Goal: Transaction & Acquisition: Obtain resource

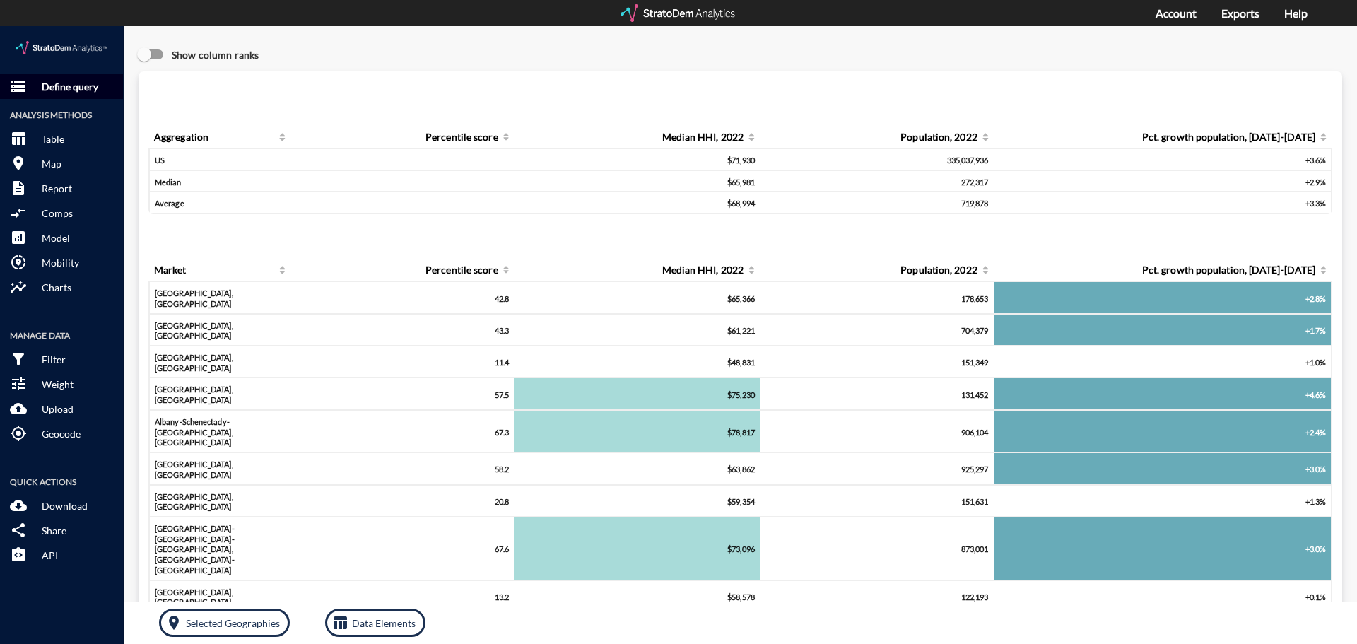
click p "Define query"
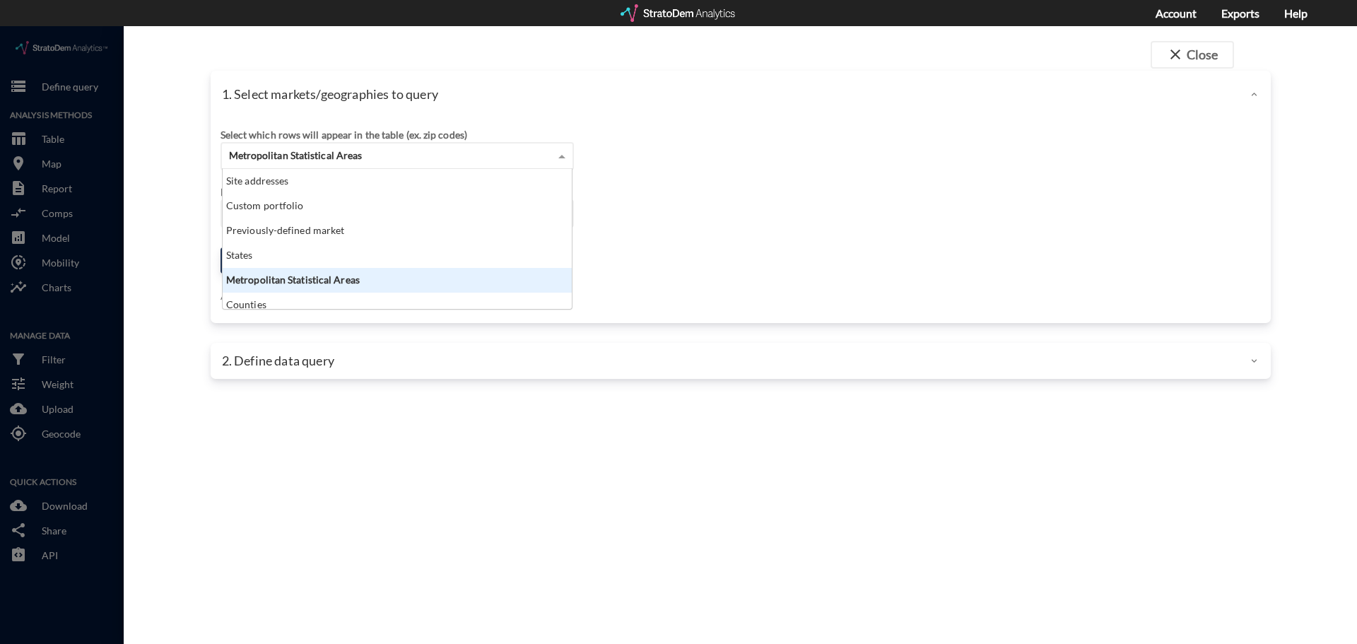
click div "Metropolitan Statistical Areas"
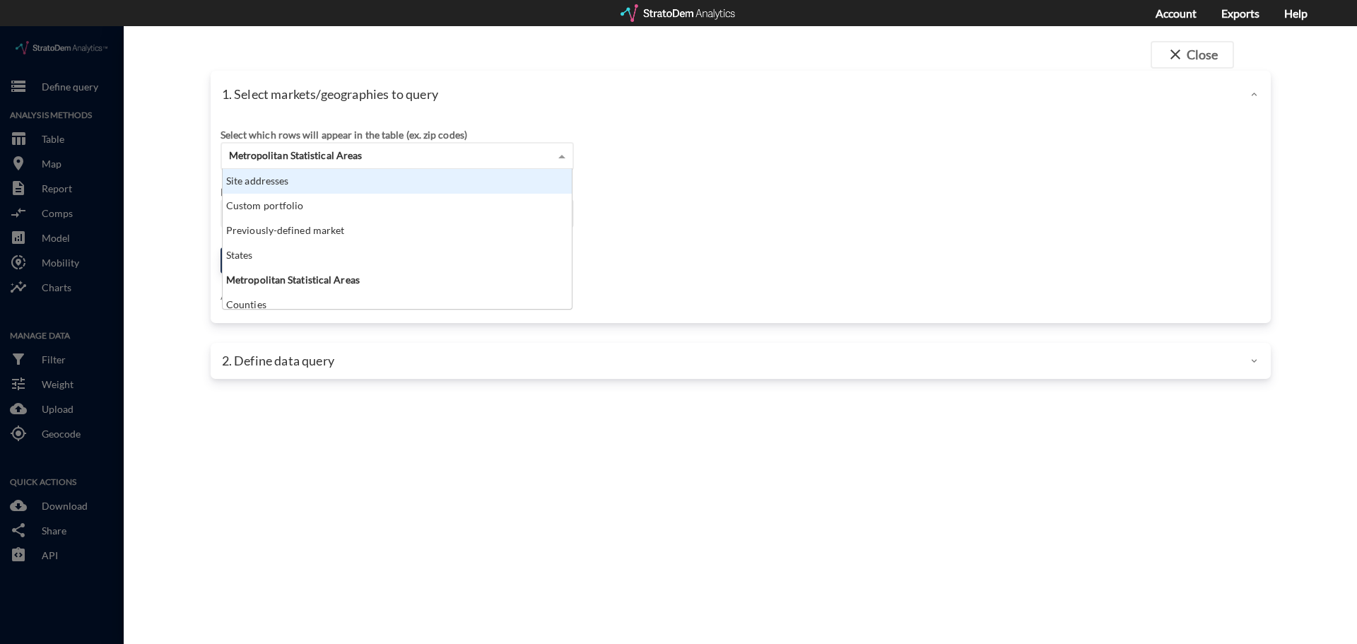
drag, startPoint x: 280, startPoint y: 153, endPoint x: 309, endPoint y: 163, distance: 30.6
click div "Site addresses"
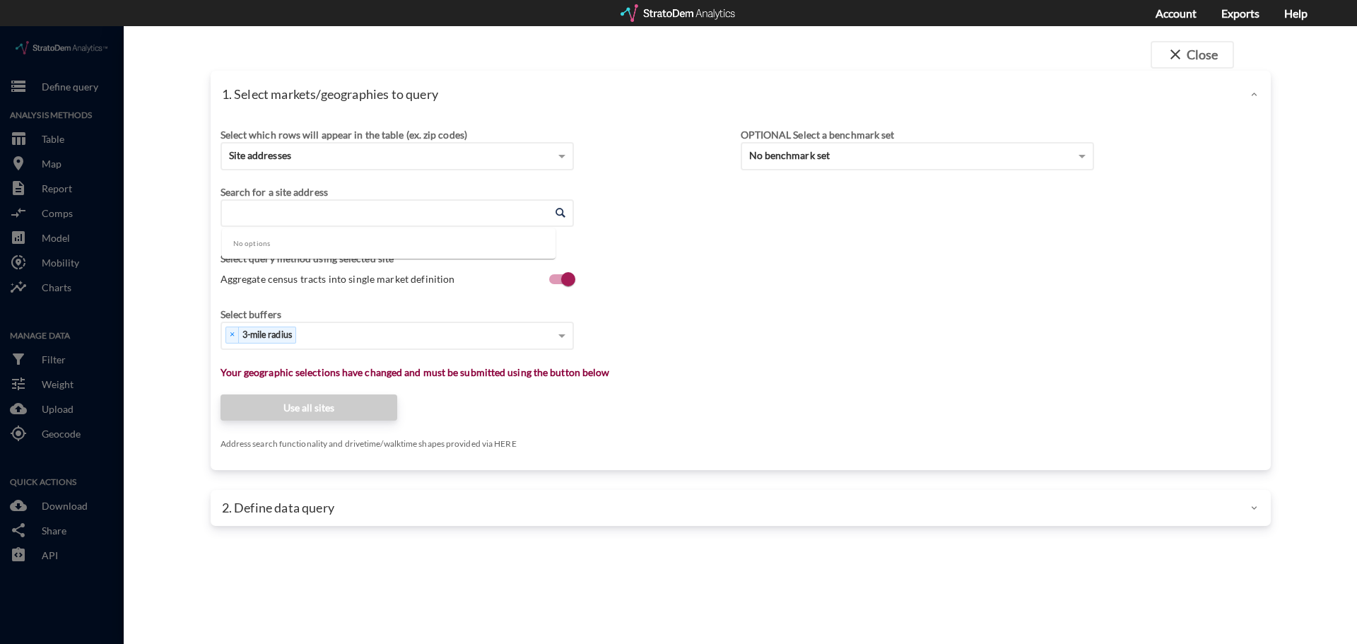
click input "Enter an address"
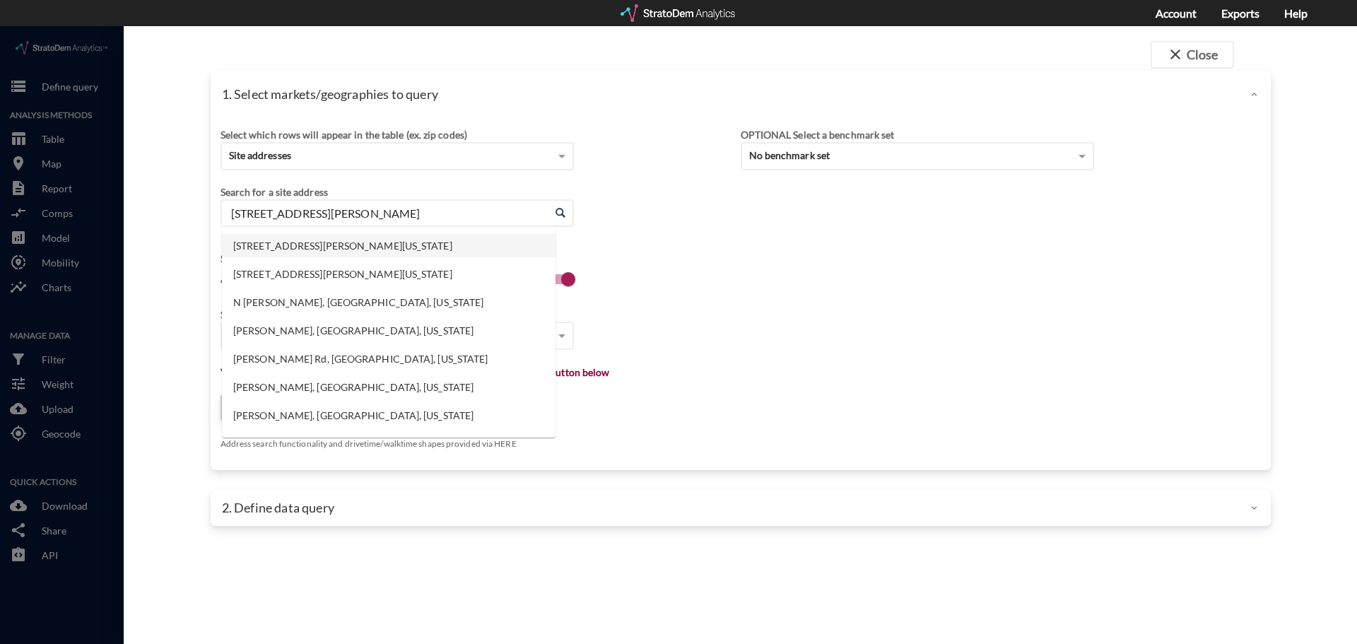
click li "14902 Preston Rd, Dallas, Texas"
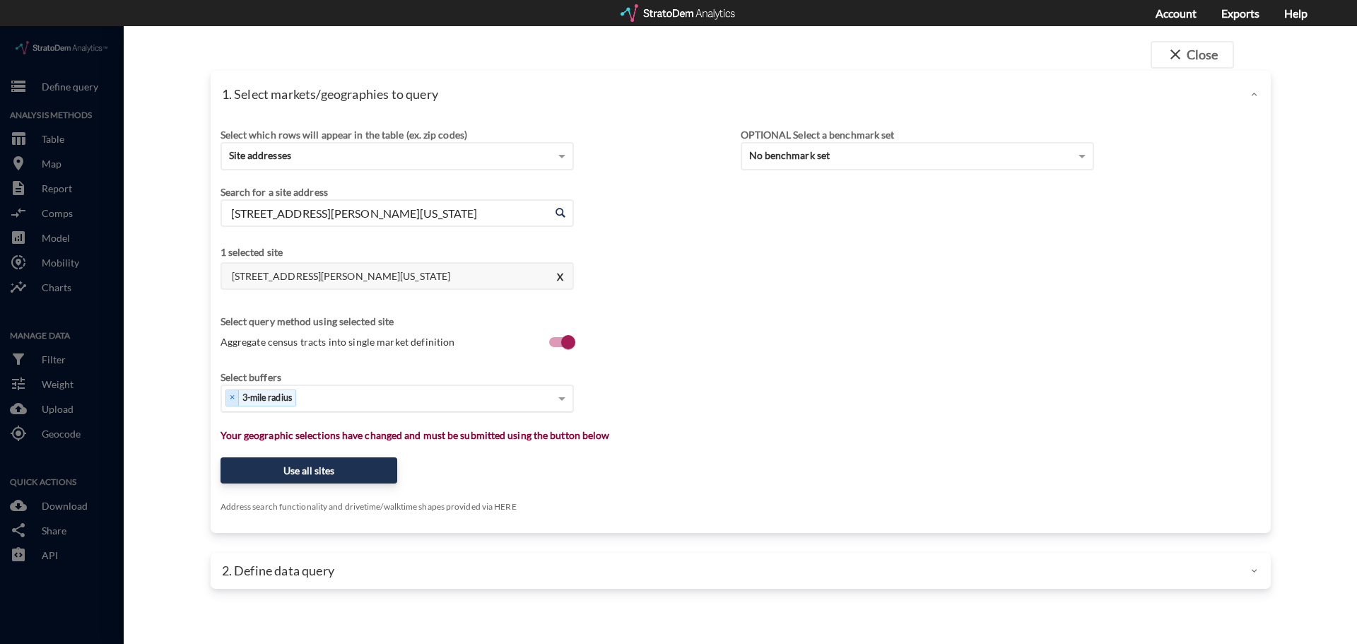
type input "14902 Preston Rd, Dallas, Texas"
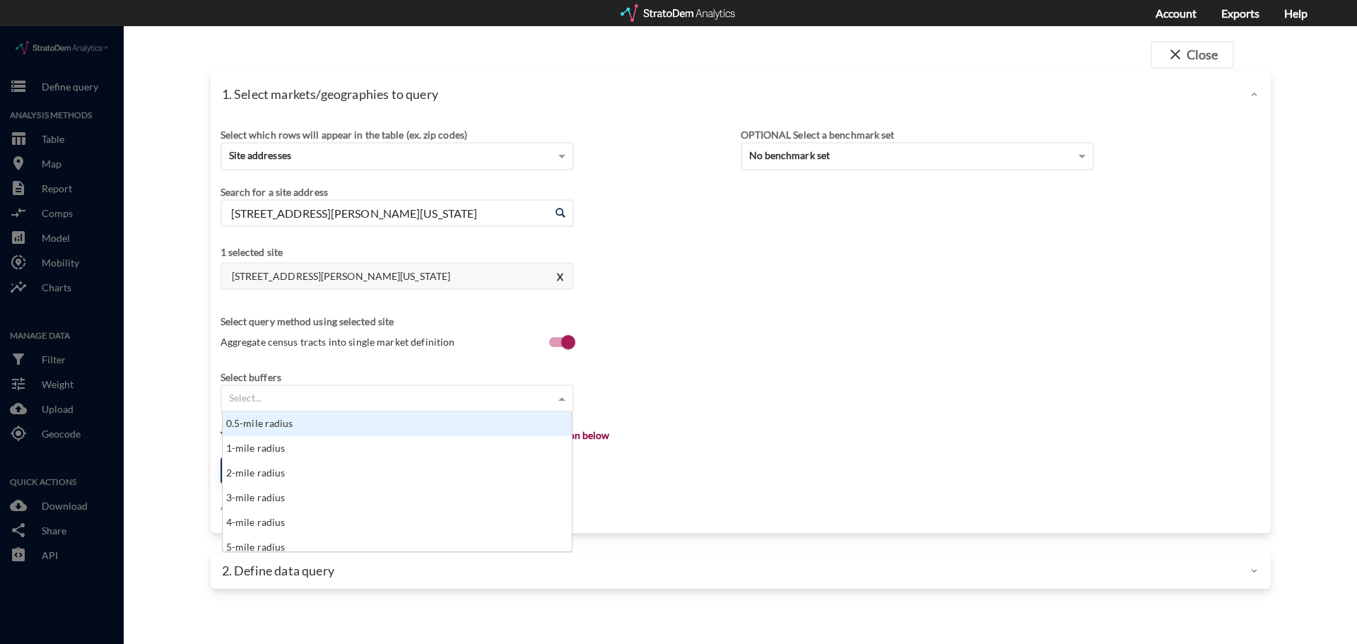
click span
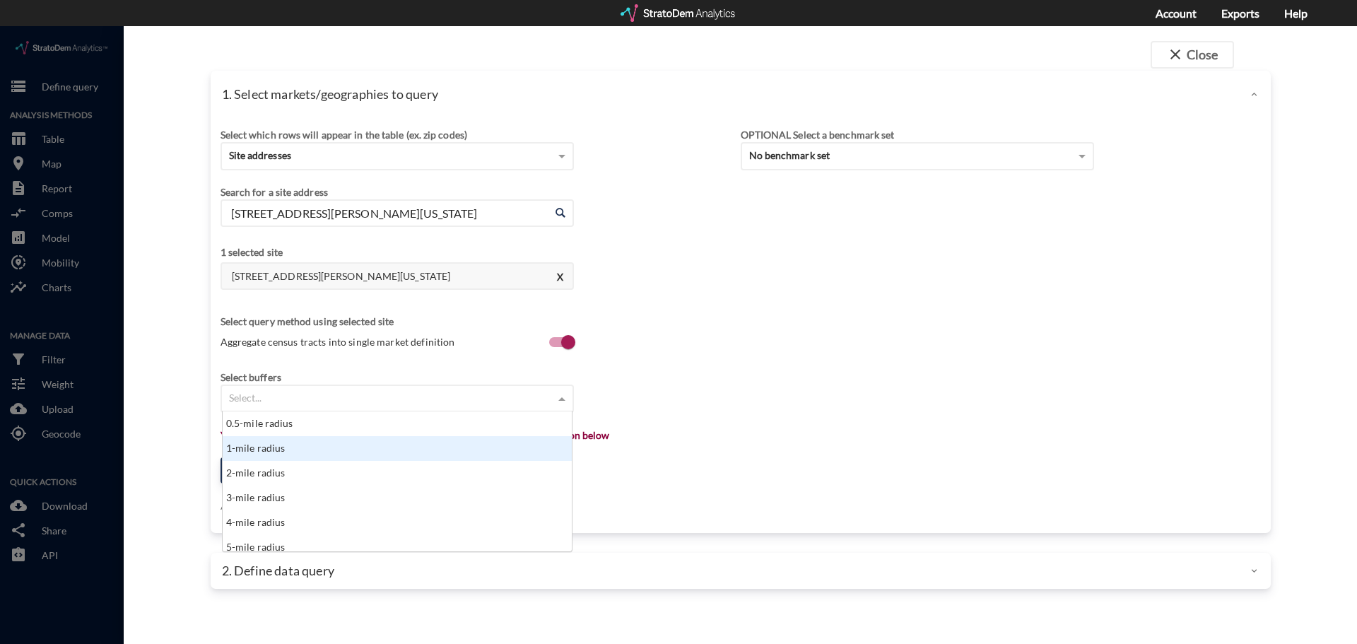
click div "1-mile radius"
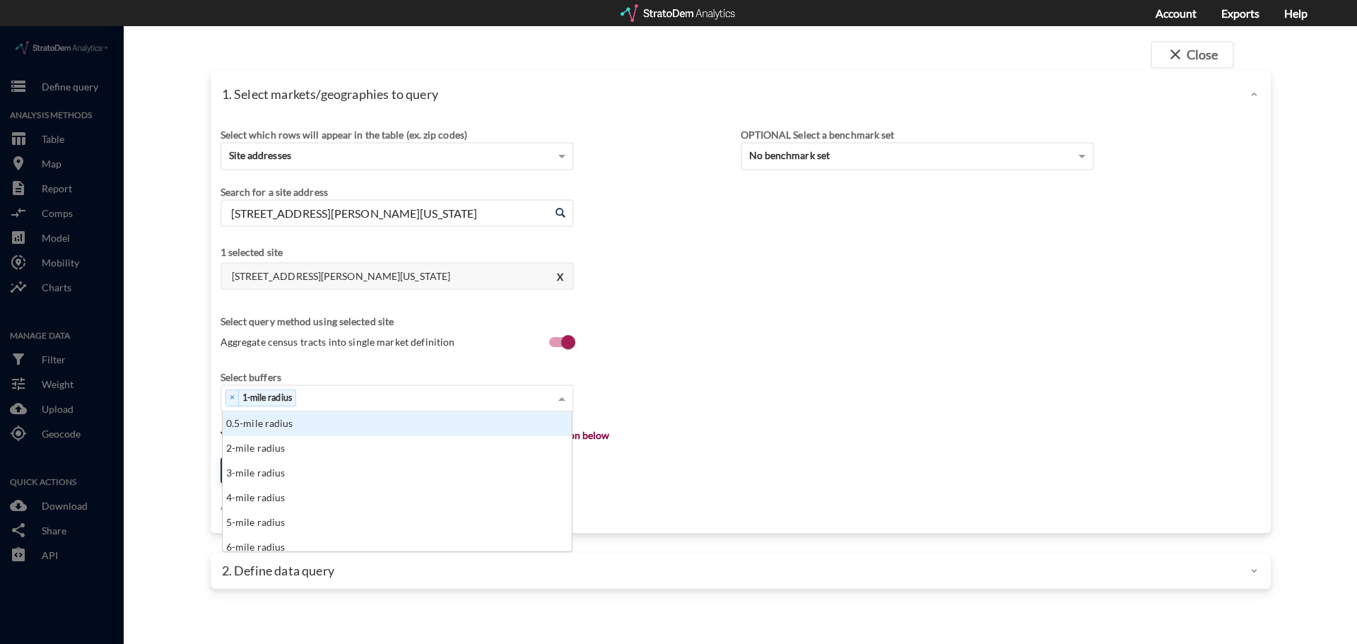
click div "× 1-mile radius"
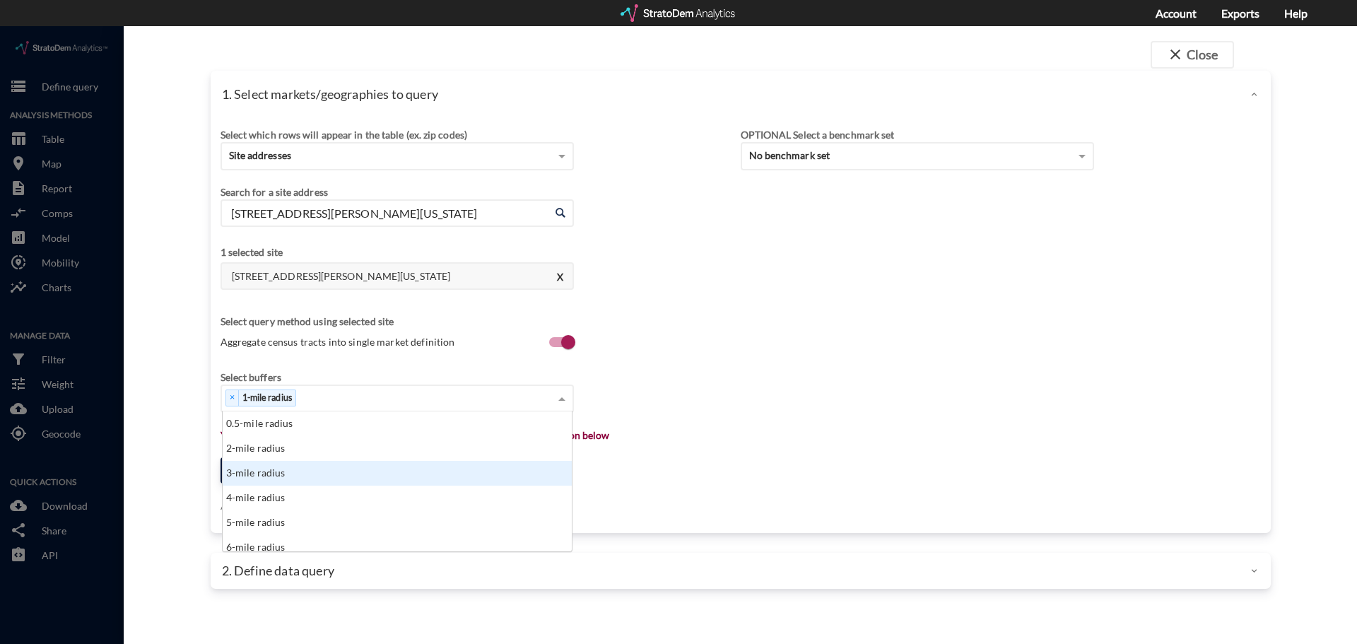
click div "3-mile radius"
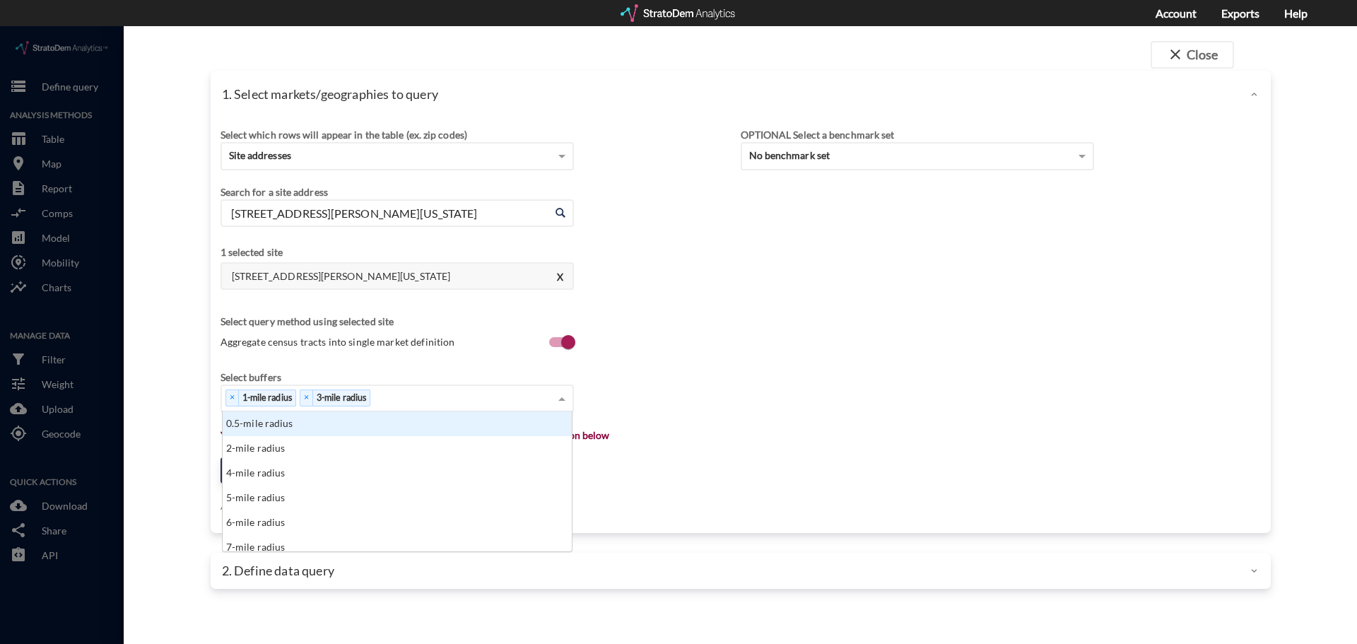
click div "× 1-mile radius × 3-mile radius"
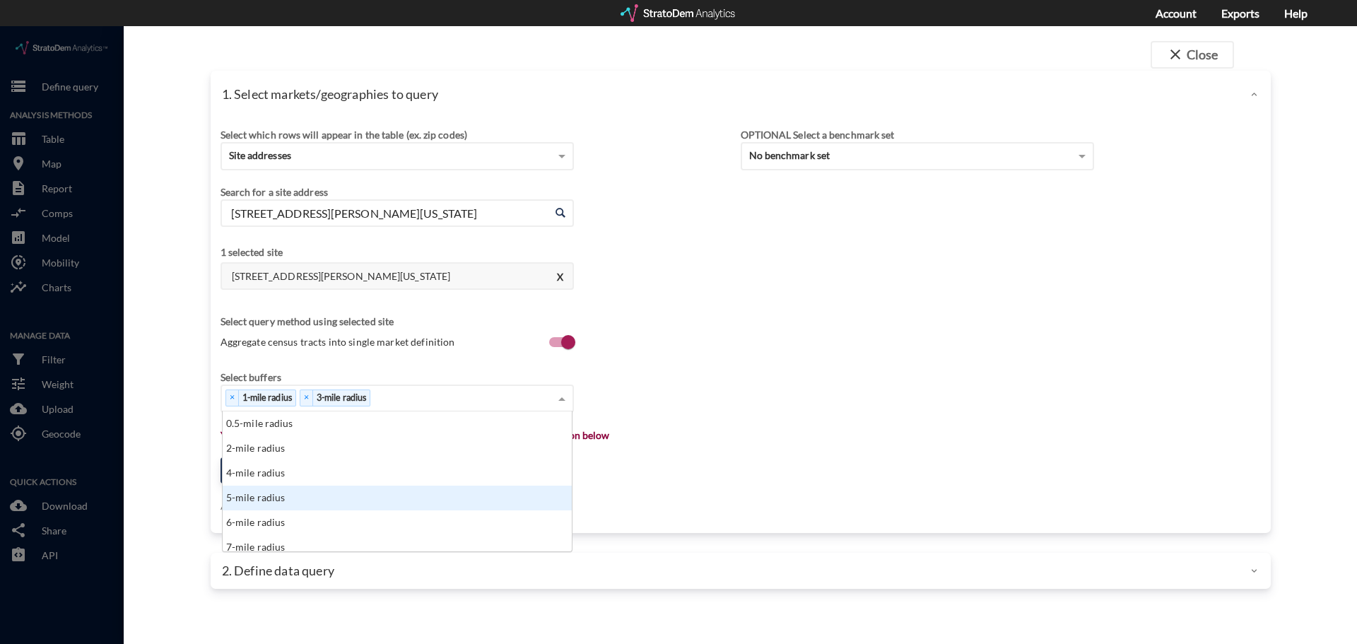
click div "5-mile radius"
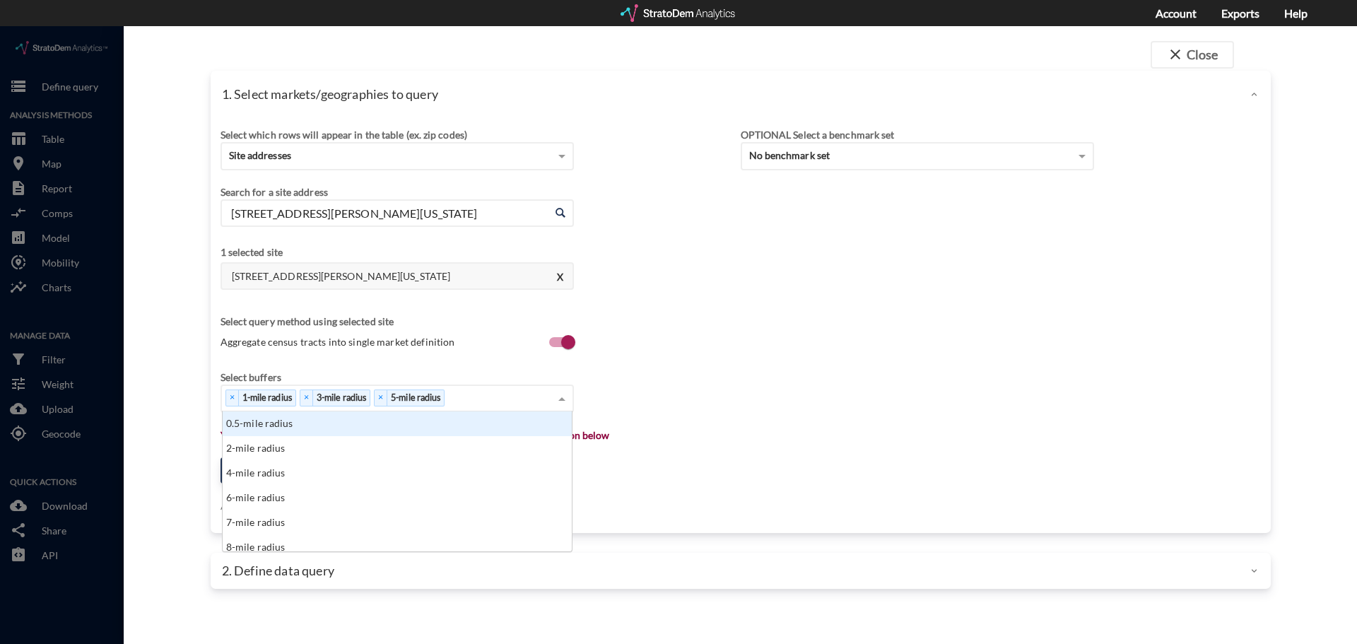
click div "× 1-mile radius × 3-mile radius × 5-mile radius"
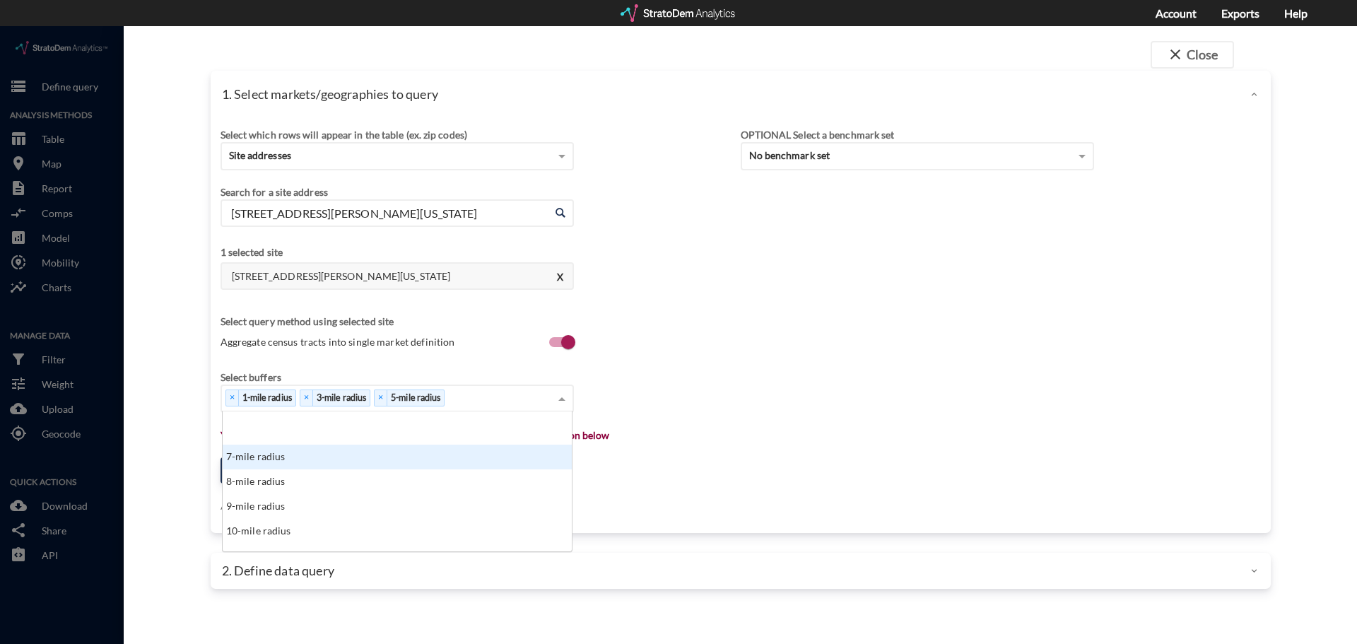
scroll to position [141, 0]
click div "10-mile radius"
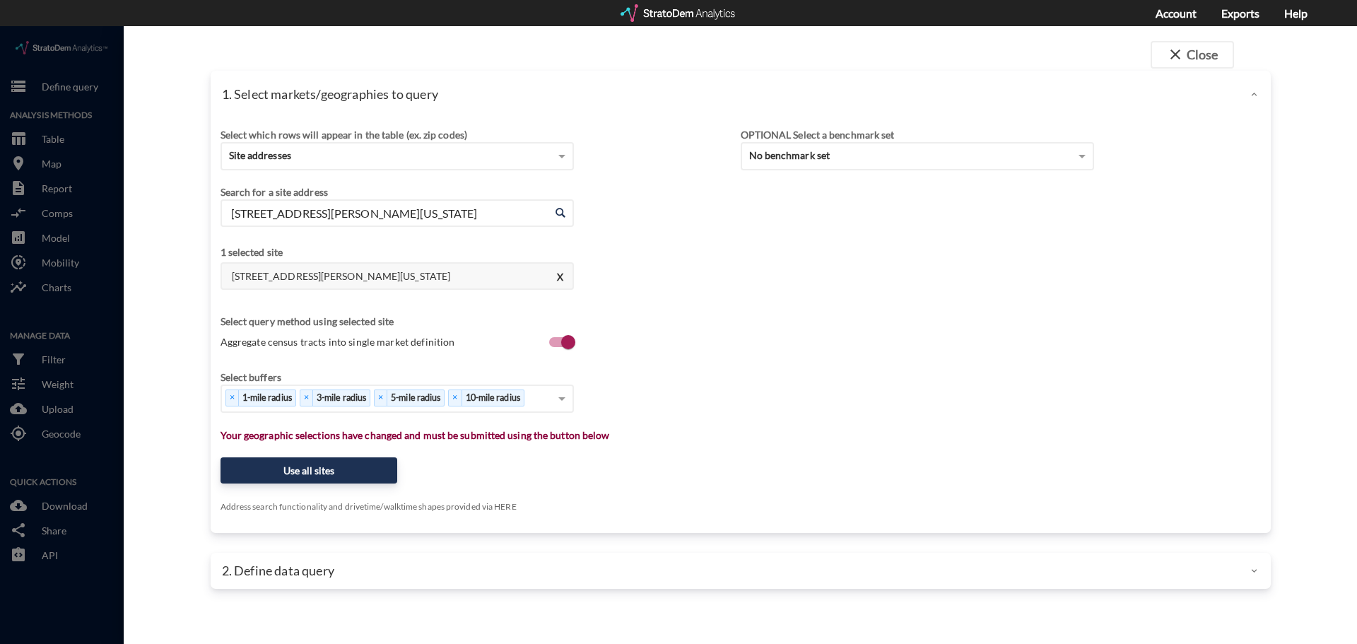
click div "Search for a site address Enter an address 14902 Preston Rd, Dallas, Texas Ente…"
click button "Use all sites"
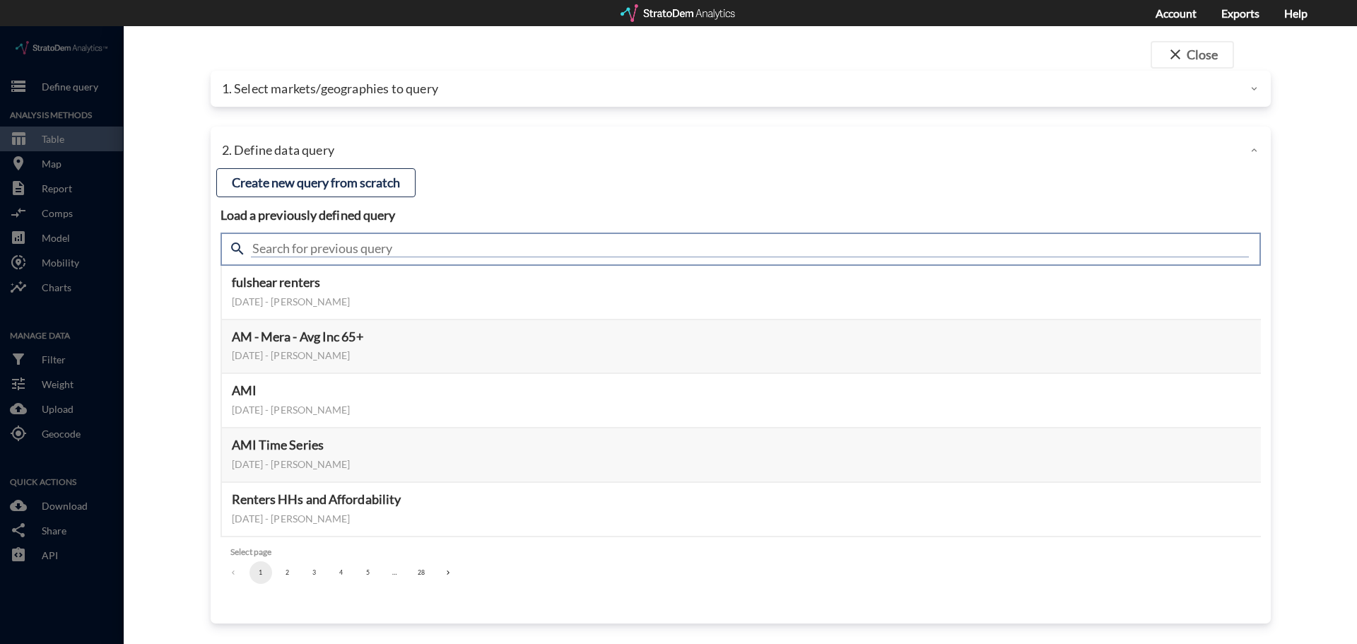
click input "text"
type input "active adult"
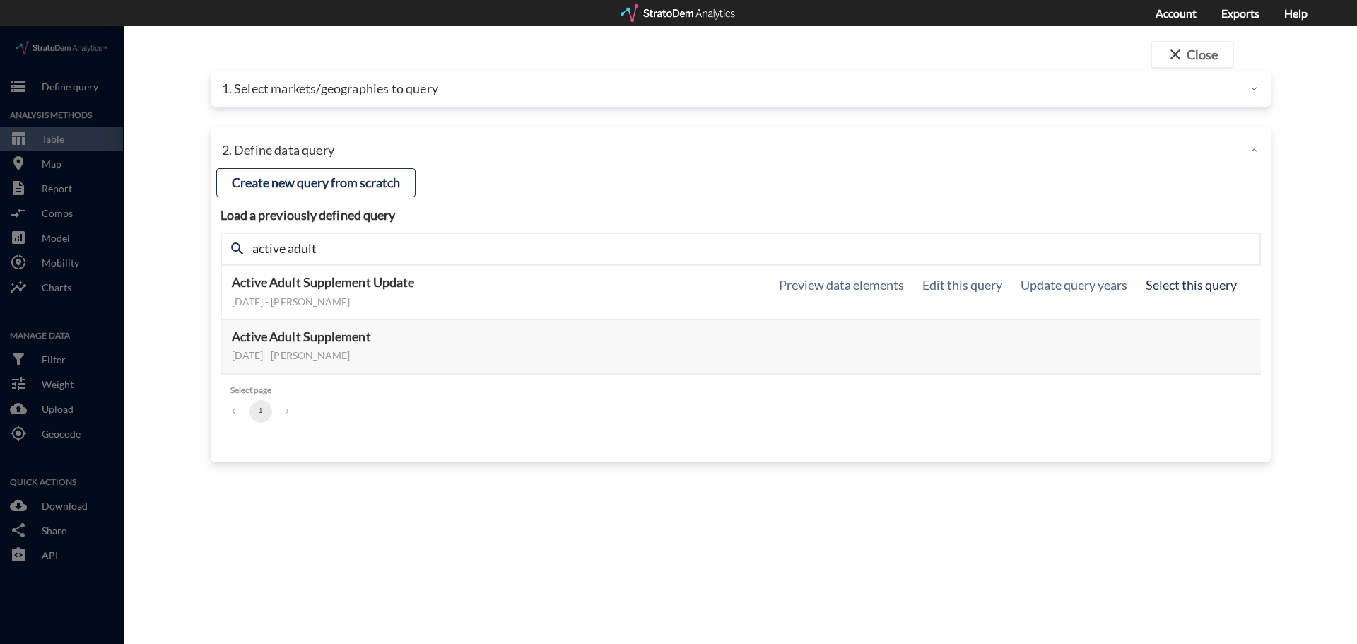
click button "Select this query"
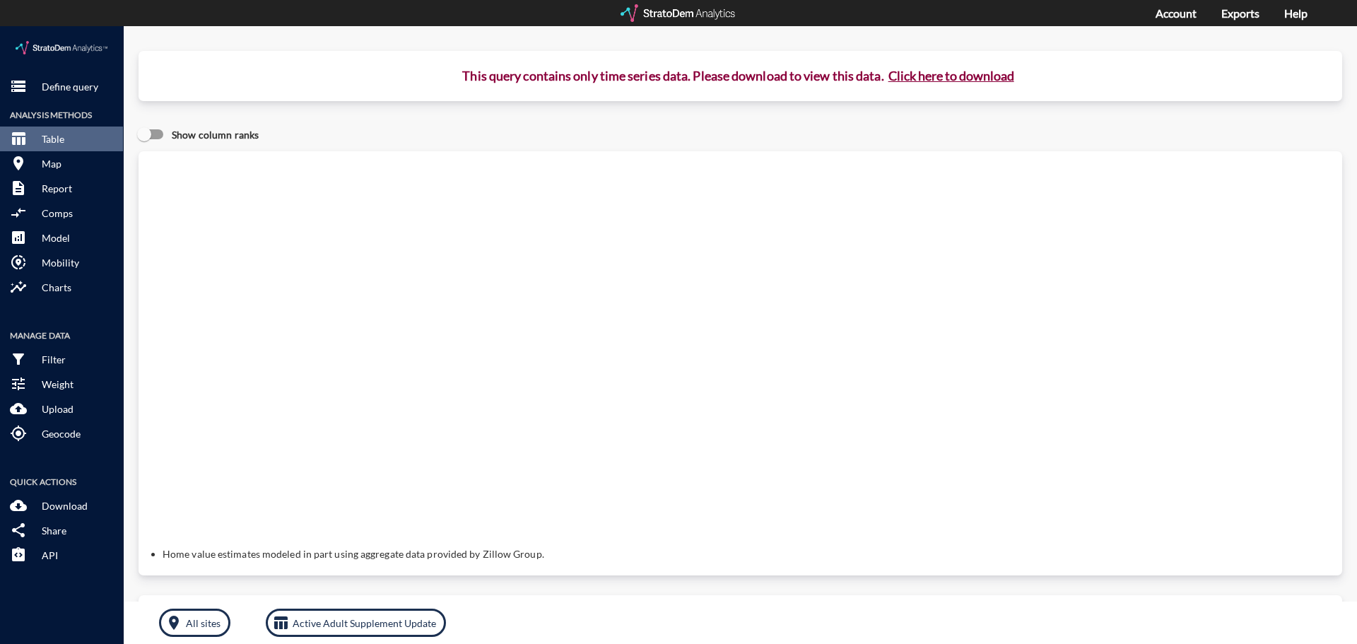
click button "Click here to download"
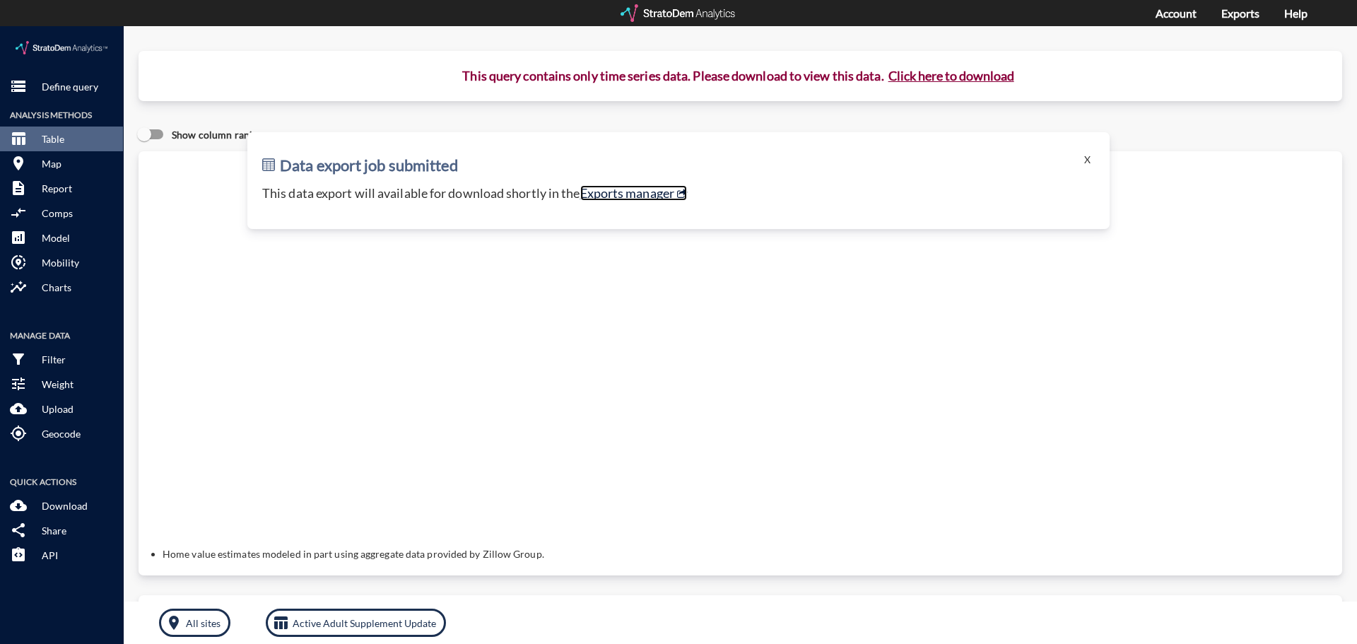
click link "Exports manager"
click button "X"
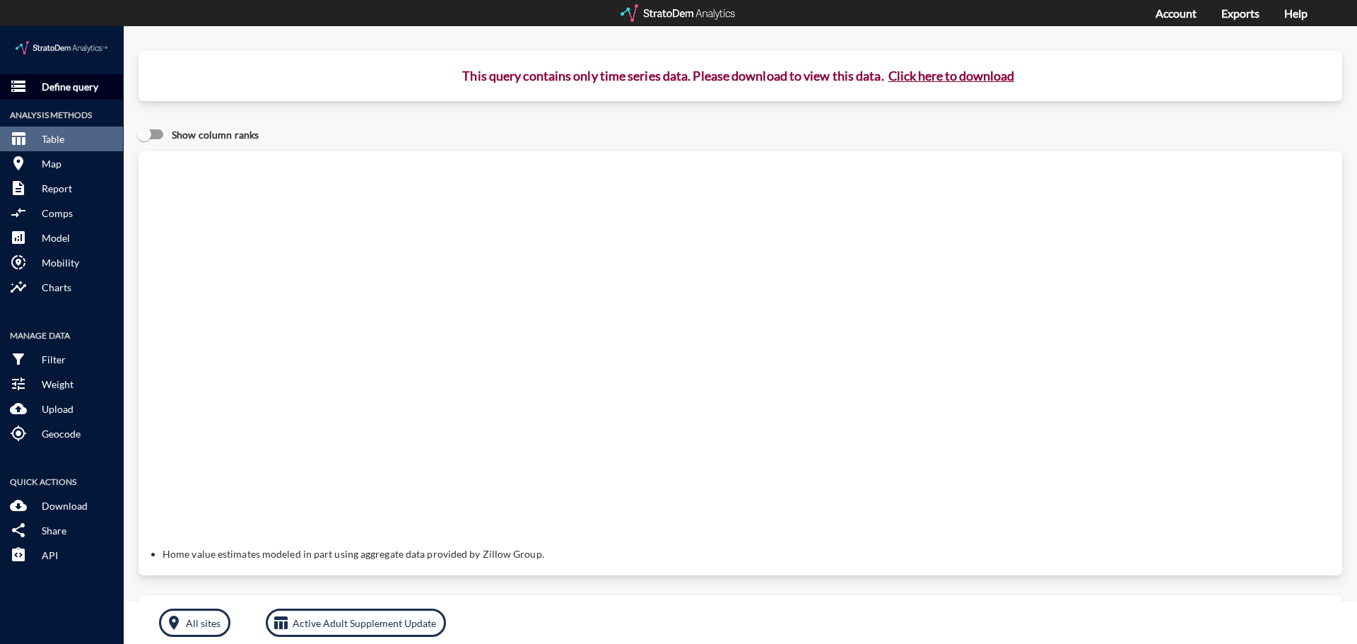
click p "Define query"
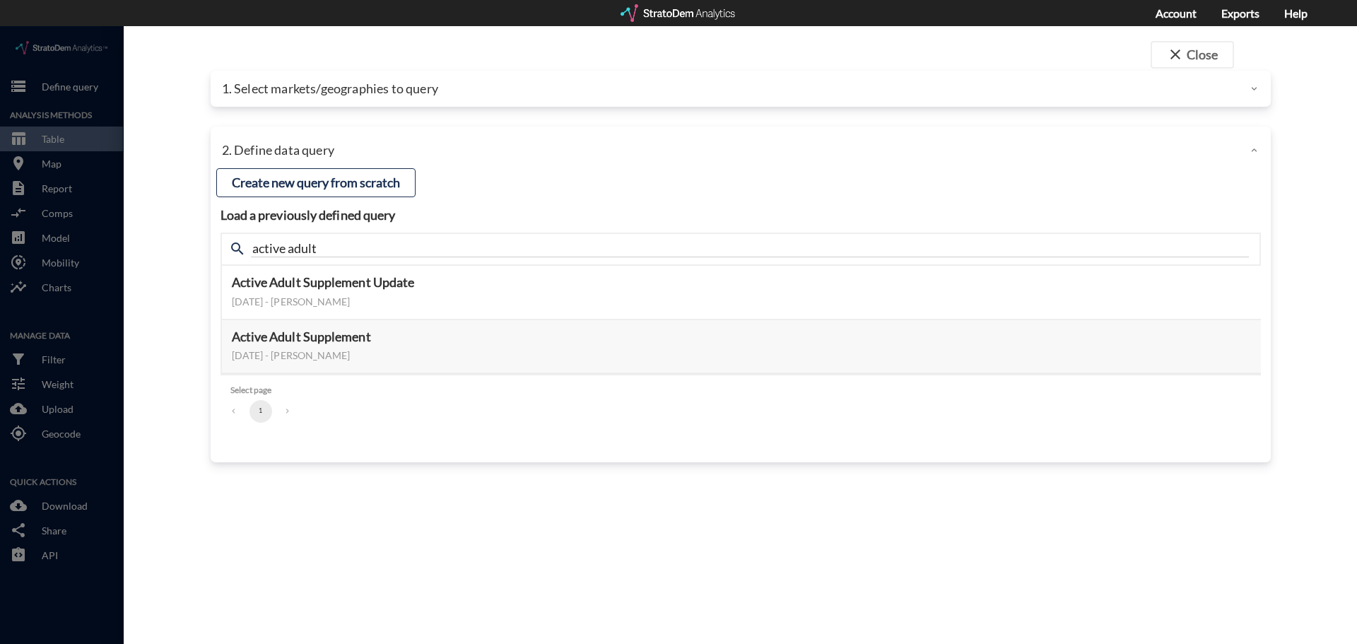
click p "1. Select markets/geographies to query"
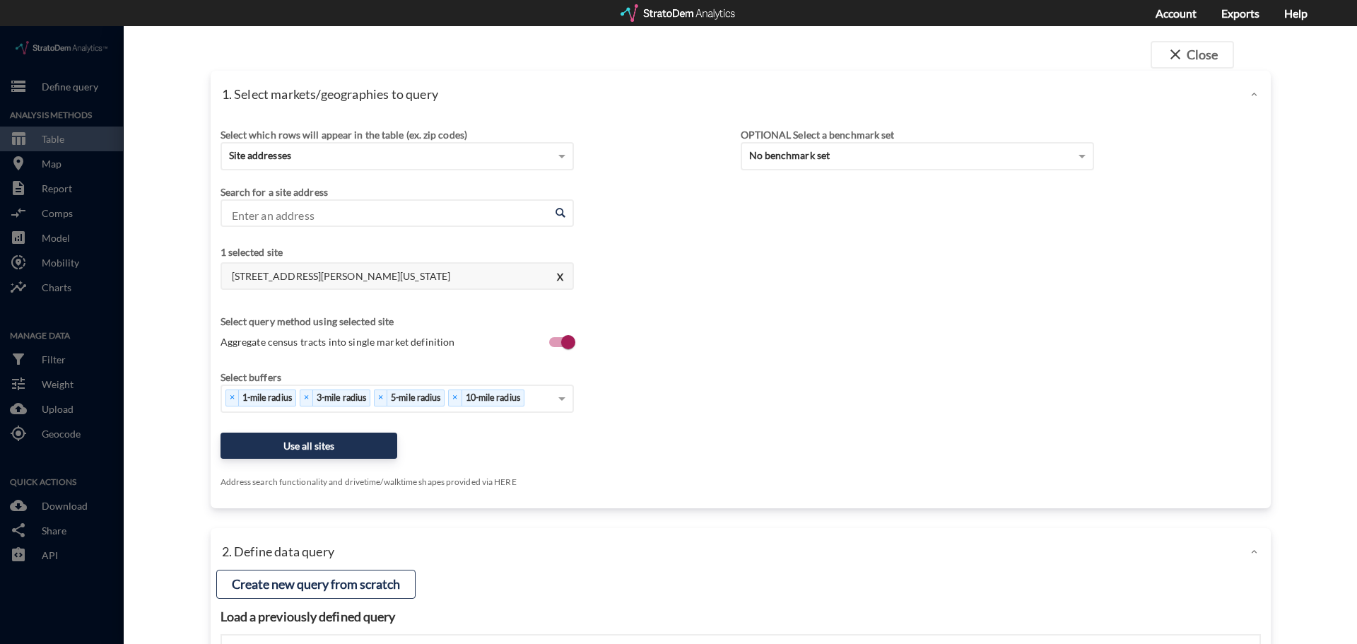
click p "1. Select markets/geographies to query"
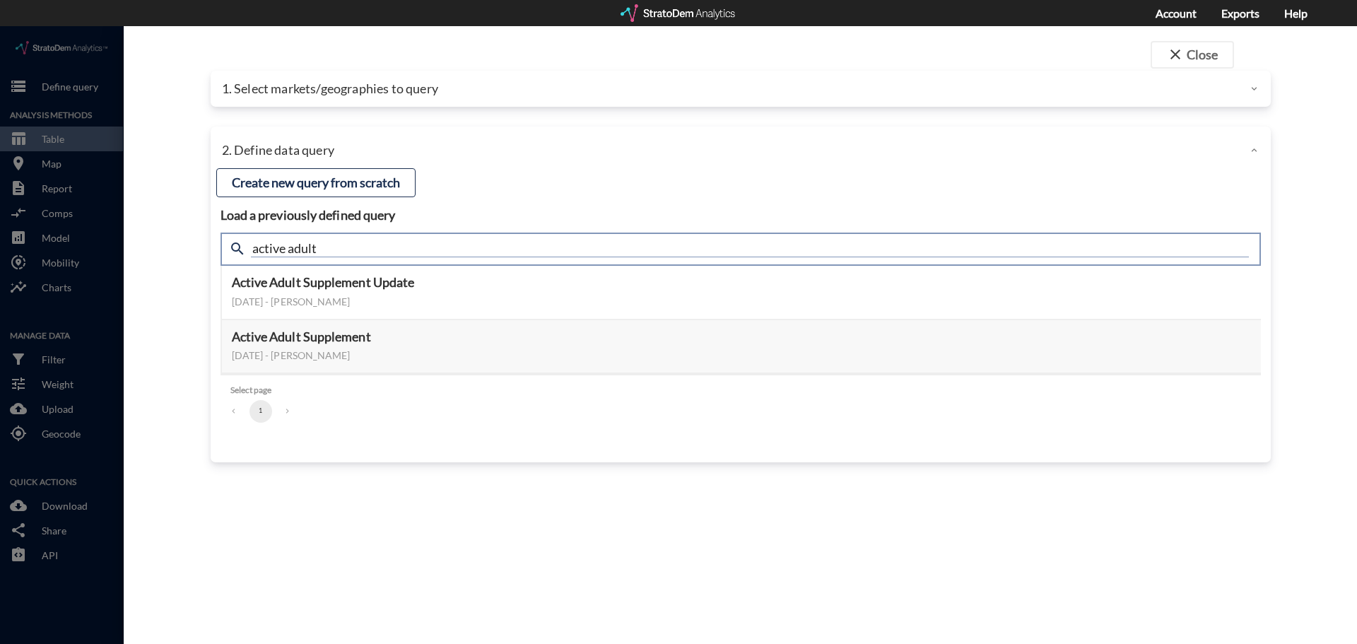
click input "active adult"
drag, startPoint x: 337, startPoint y: 221, endPoint x: 225, endPoint y: 223, distance: 111.7
click div "search active adult"
type input "housing demand"
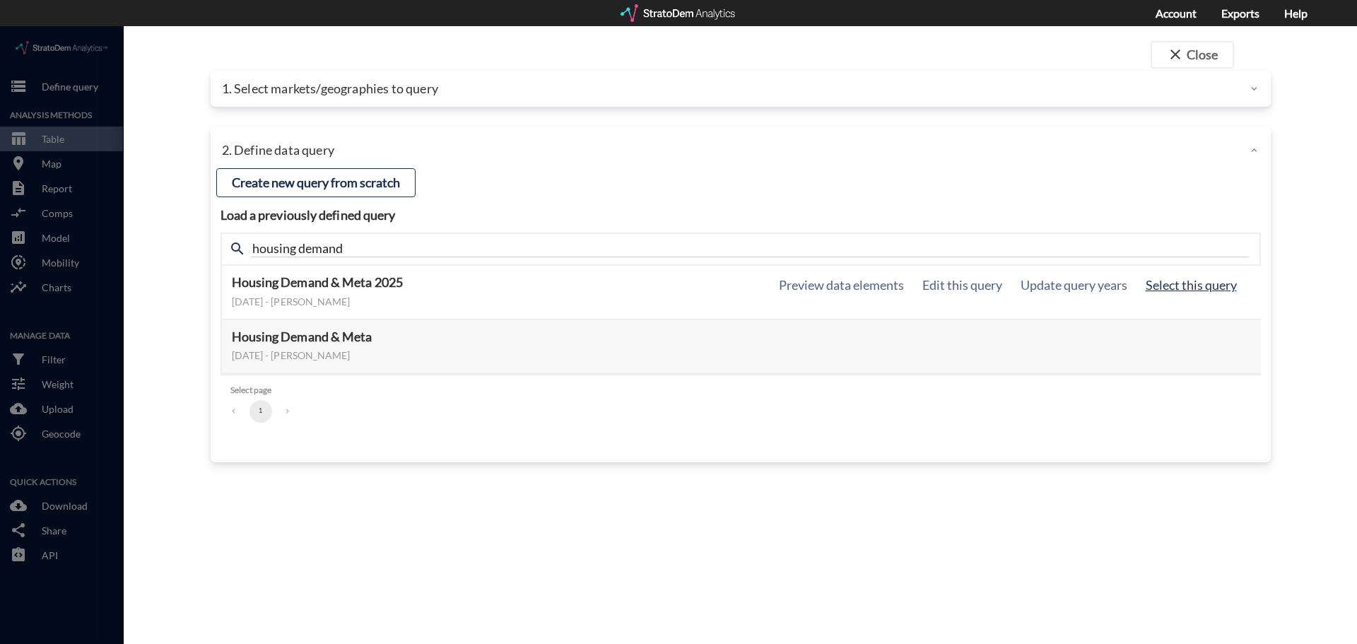
click button "Select this query"
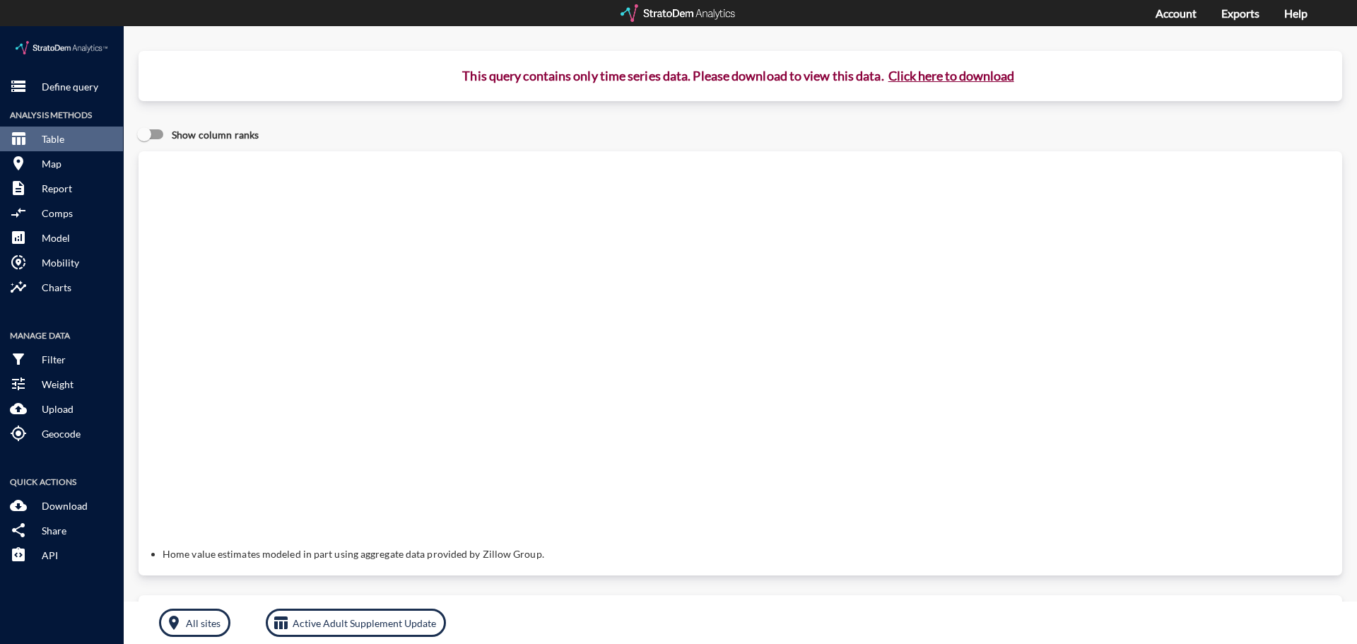
click button "Click here to download"
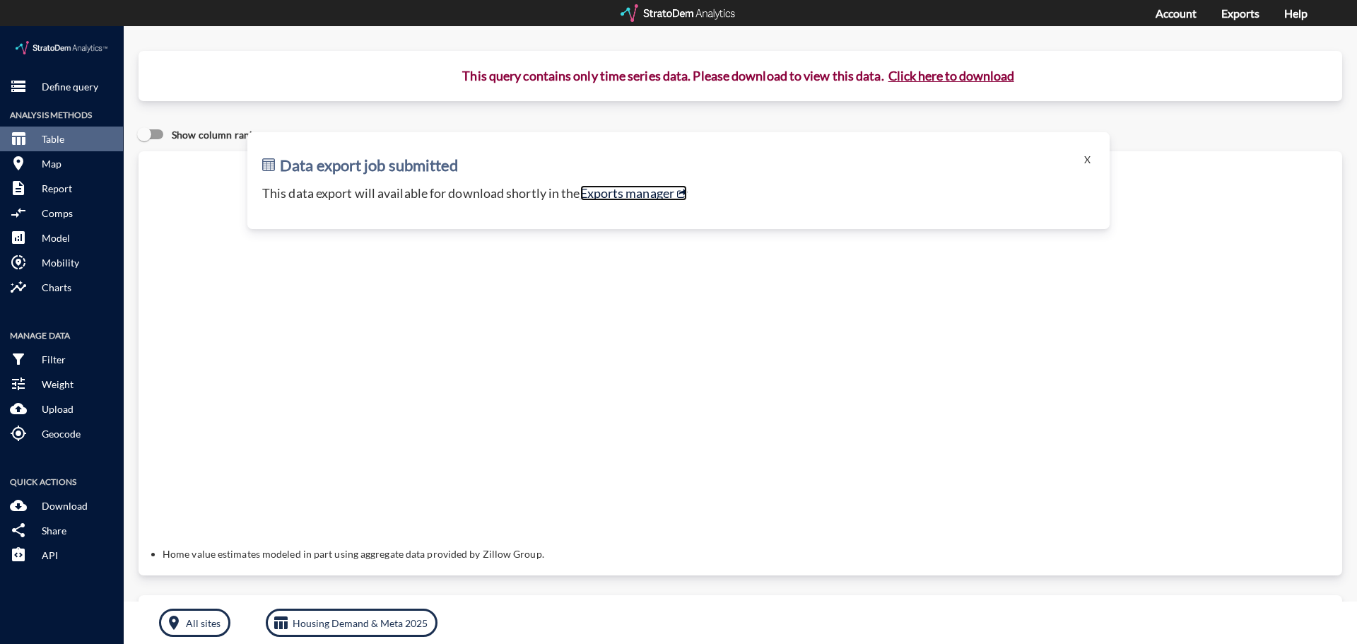
click link "Exports manager"
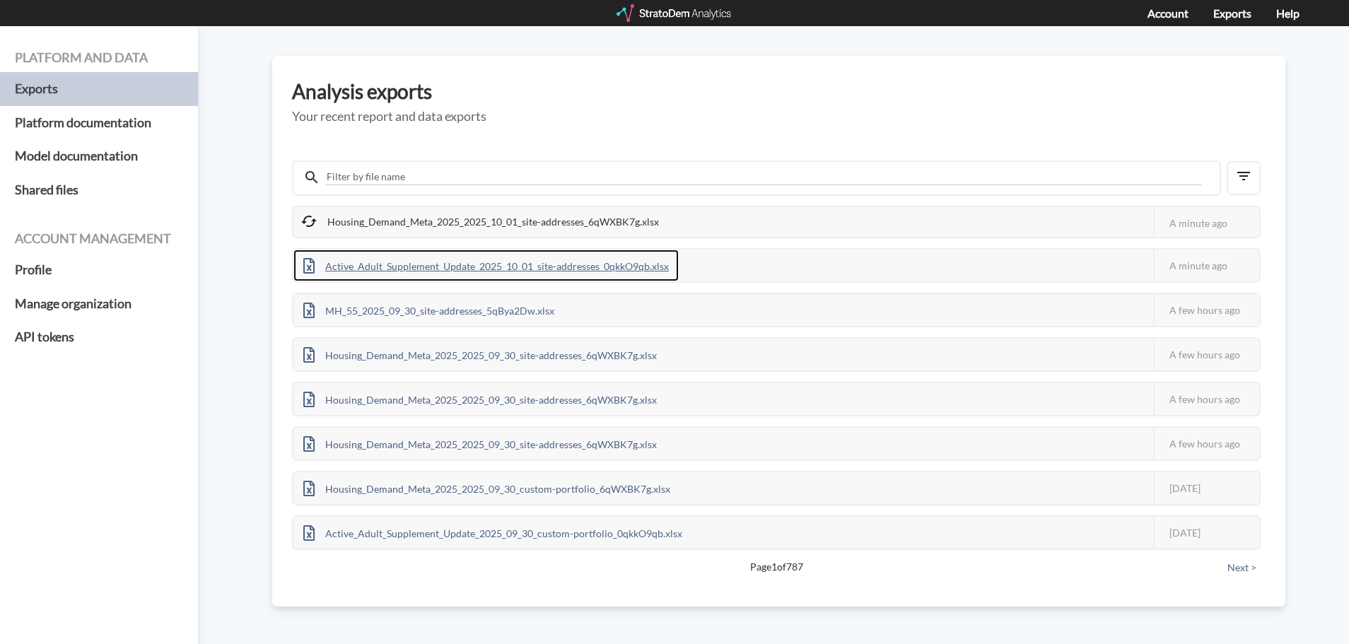
click at [419, 264] on div "Active_Adult_Supplement_Update_2025_10_01_site-addresses_0qkkO9qb.xlsx" at bounding box center [485, 266] width 385 height 32
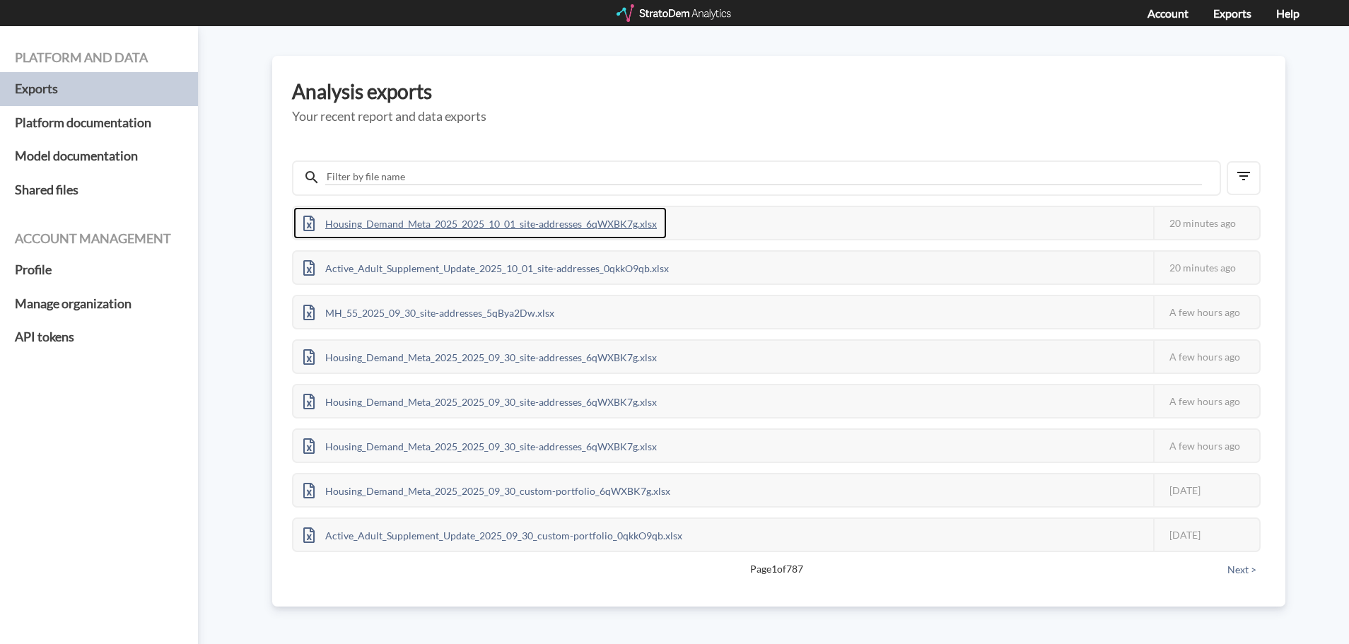
click at [517, 224] on div "Housing_Demand_Meta_2025_2025_10_01_site-addresses_6qWXBK7g.xlsx" at bounding box center [479, 223] width 373 height 32
